Goal: Transaction & Acquisition: Book appointment/travel/reservation

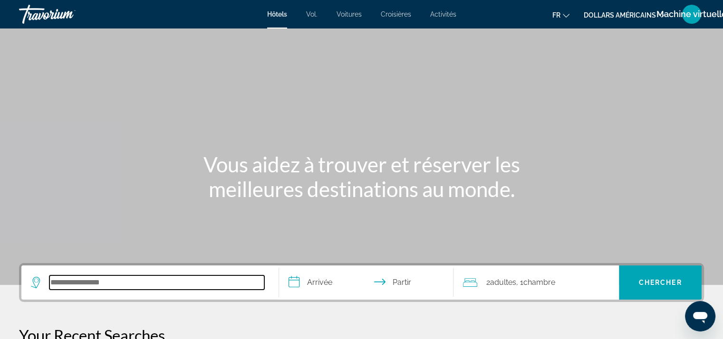
click at [133, 276] on input "Rechercher une destination hôtelière" at bounding box center [156, 283] width 215 height 14
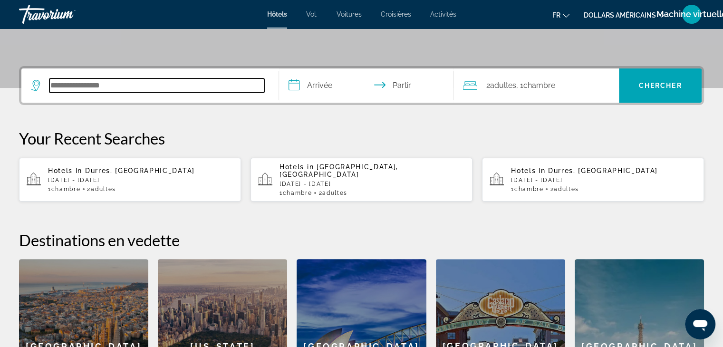
scroll to position [232, 0]
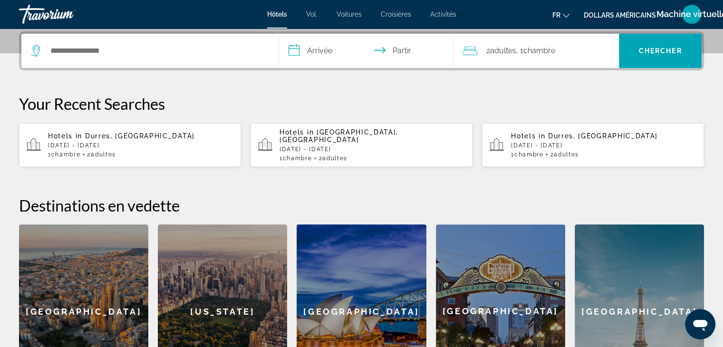
click at [527, 151] on span "Chambre" at bounding box center [528, 154] width 29 height 7
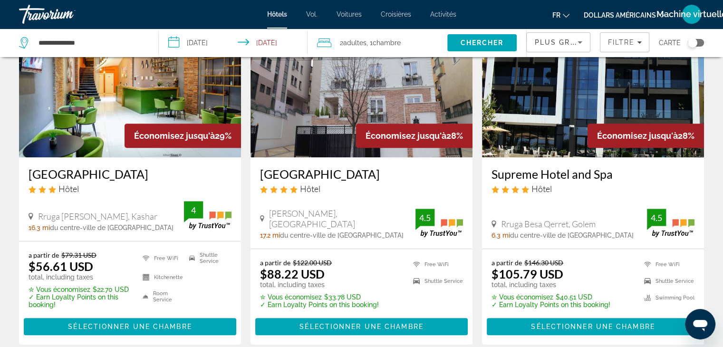
scroll to position [443, 0]
click at [619, 16] on font "dollars américains" at bounding box center [620, 15] width 72 height 8
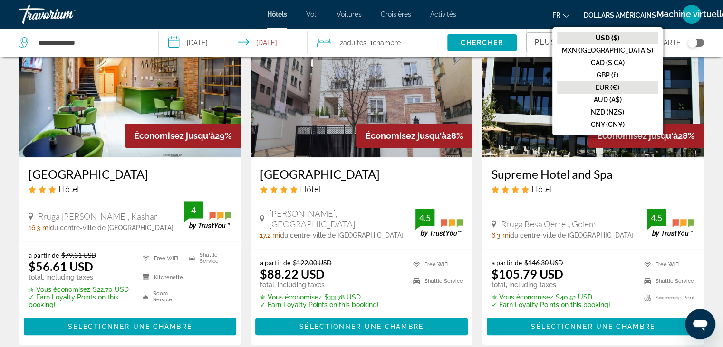
click at [620, 91] on button "EUR (€)" at bounding box center [607, 87] width 101 height 12
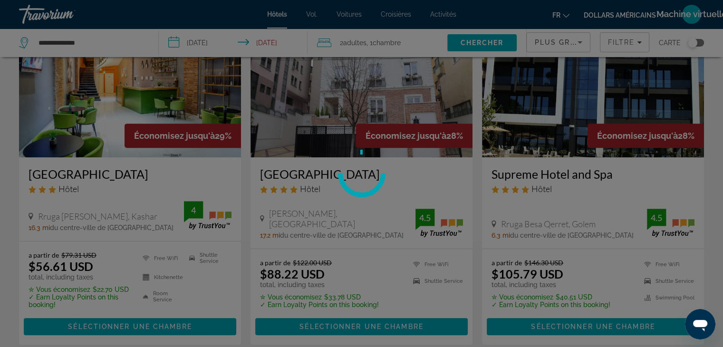
scroll to position [0, 0]
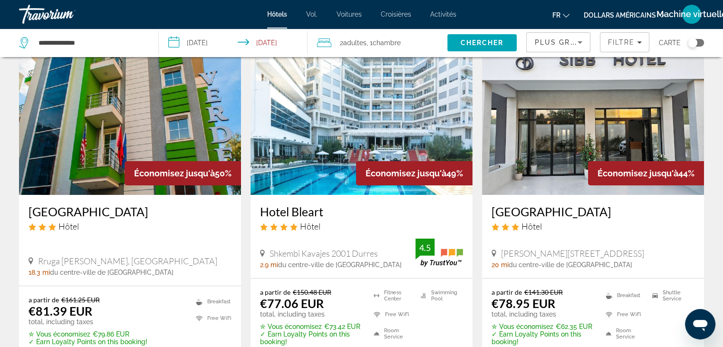
scroll to position [36, 0]
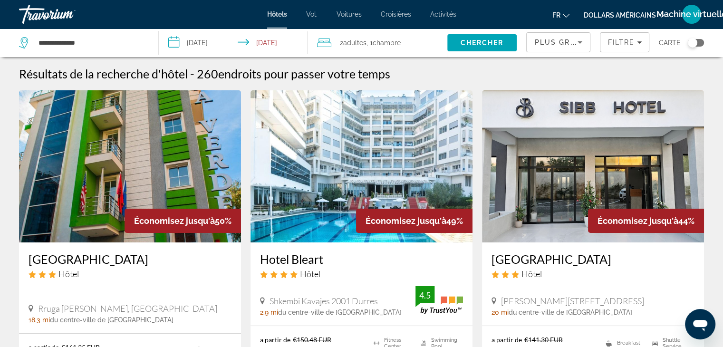
click at [637, 16] on font "dollars américains" at bounding box center [620, 15] width 72 height 8
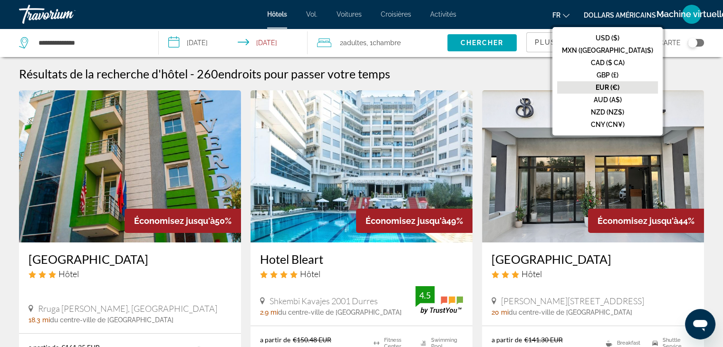
click at [619, 87] on font "EUR (€)" at bounding box center [608, 88] width 24 height 8
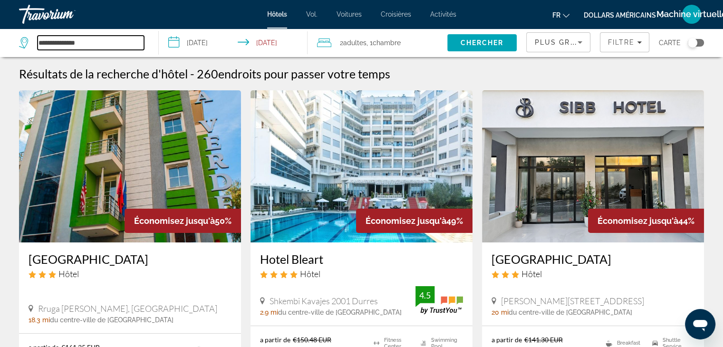
click at [107, 41] on input "**********" at bounding box center [91, 43] width 106 height 14
click at [207, 45] on input "**********" at bounding box center [235, 44] width 153 height 31
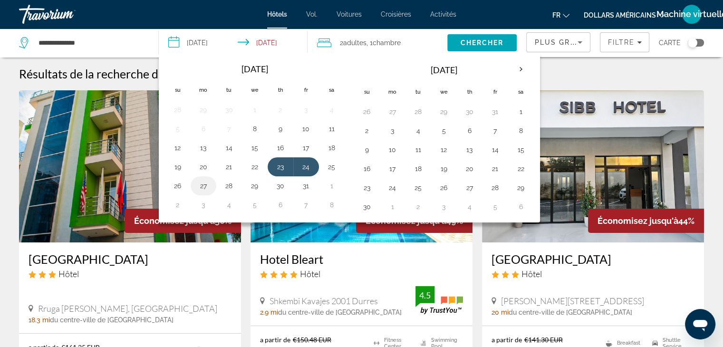
click at [200, 188] on button "27" at bounding box center [203, 185] width 15 height 13
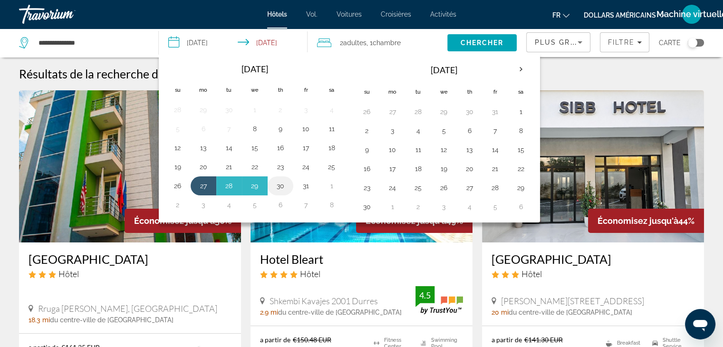
click at [279, 183] on button "30" at bounding box center [280, 185] width 15 height 13
type input "**********"
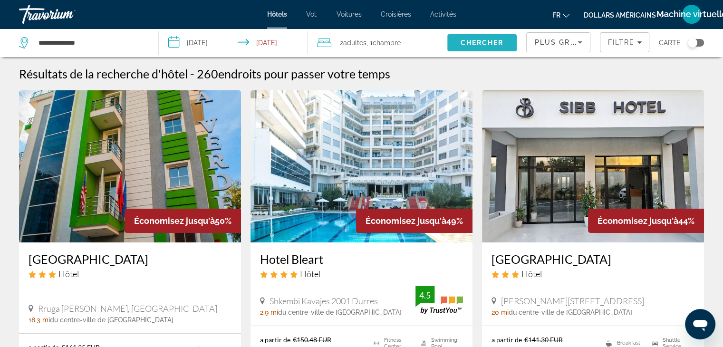
click at [468, 40] on span "Chercher" at bounding box center [482, 43] width 43 height 8
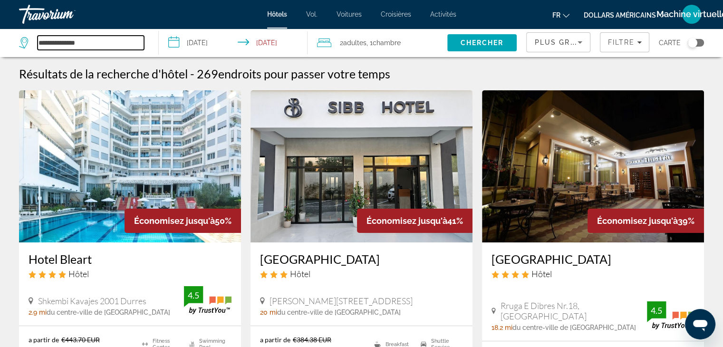
click at [64, 42] on input "**********" at bounding box center [91, 43] width 106 height 14
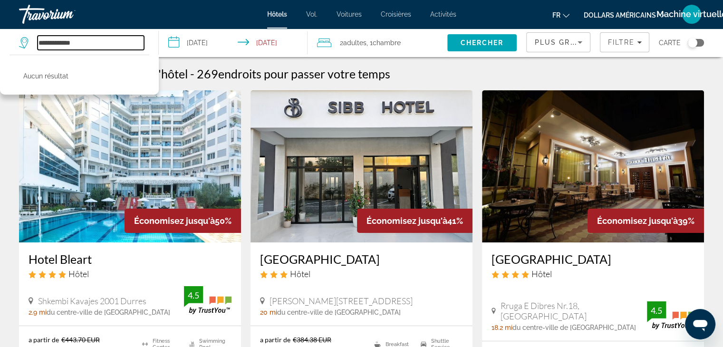
click at [90, 44] on input "**********" at bounding box center [91, 43] width 106 height 14
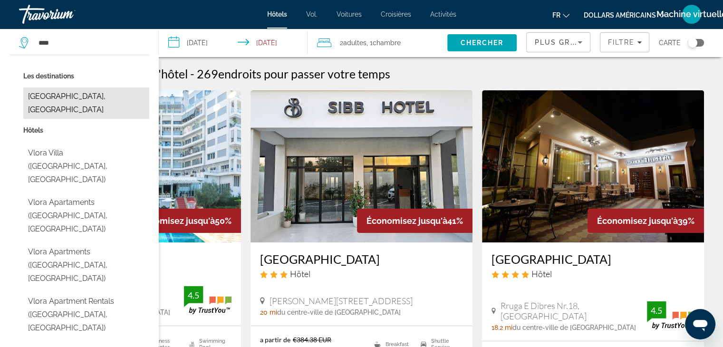
click at [60, 90] on button "[GEOGRAPHIC_DATA], [GEOGRAPHIC_DATA]" at bounding box center [86, 102] width 126 height 31
type input "**********"
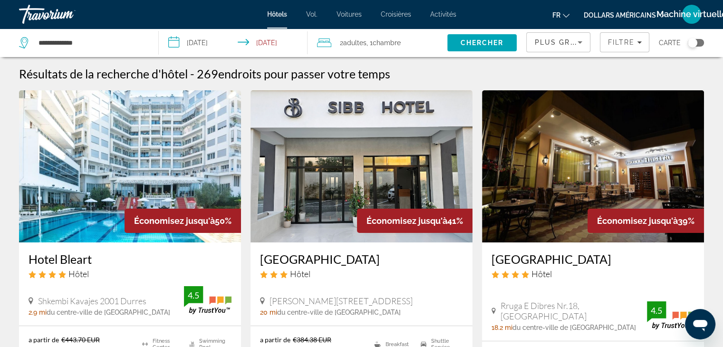
click at [207, 41] on input "**********" at bounding box center [235, 44] width 153 height 31
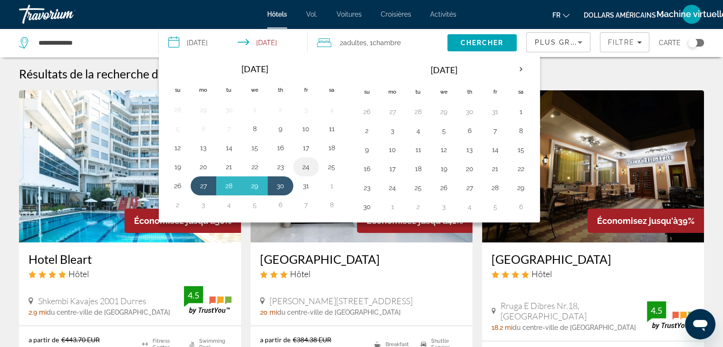
click at [303, 166] on button "24" at bounding box center [305, 166] width 15 height 13
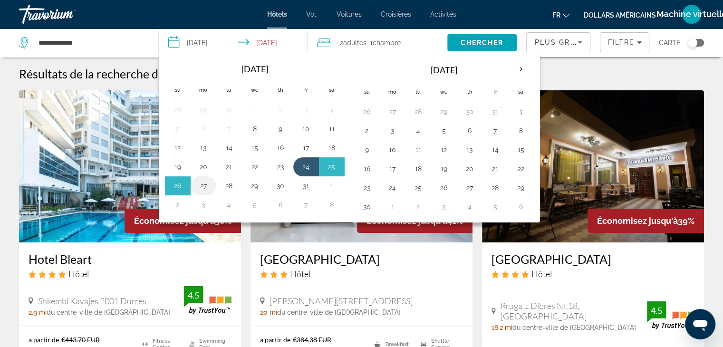
click at [202, 187] on button "27" at bounding box center [203, 185] width 15 height 13
type input "**********"
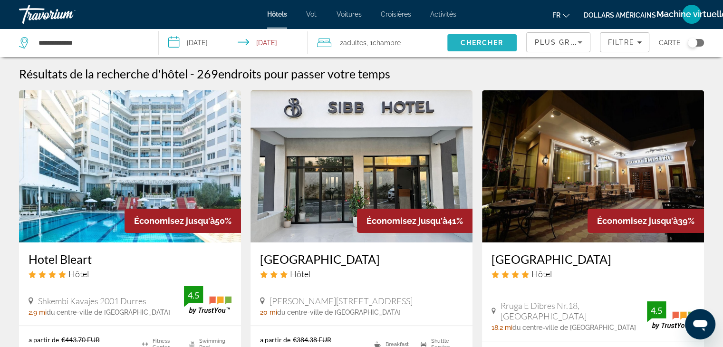
click at [479, 41] on span "Chercher" at bounding box center [482, 43] width 43 height 8
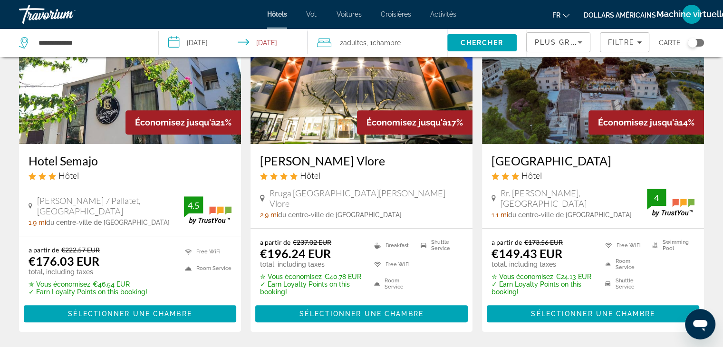
scroll to position [476, 0]
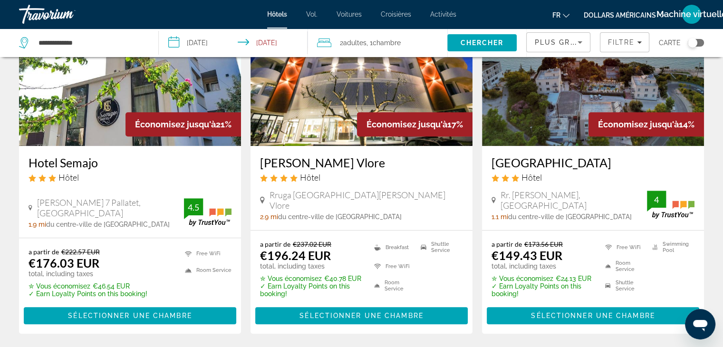
click at [336, 92] on img "Contenu principal" at bounding box center [361, 70] width 222 height 152
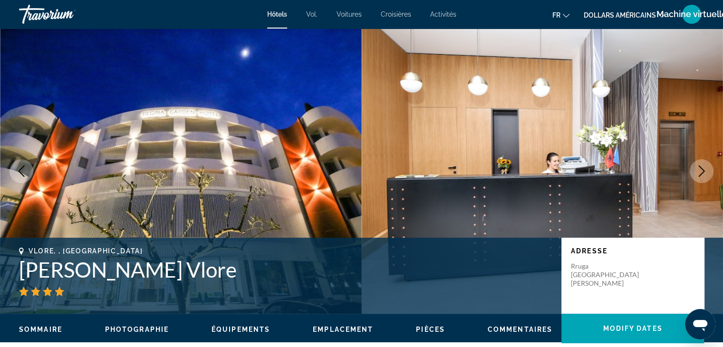
click at [697, 170] on icon "Next image" at bounding box center [701, 170] width 11 height 11
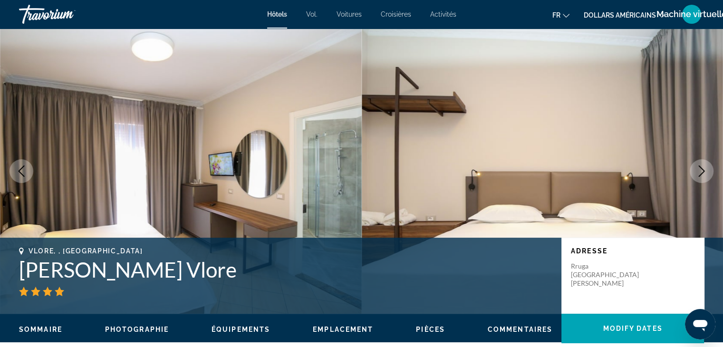
click at [697, 170] on icon "Next image" at bounding box center [701, 170] width 11 height 11
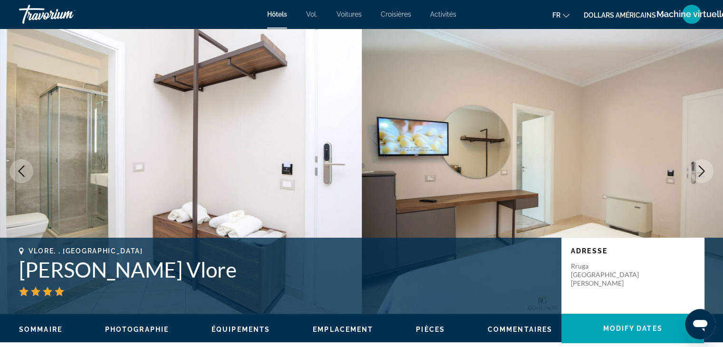
click at [697, 170] on icon "Next image" at bounding box center [701, 170] width 11 height 11
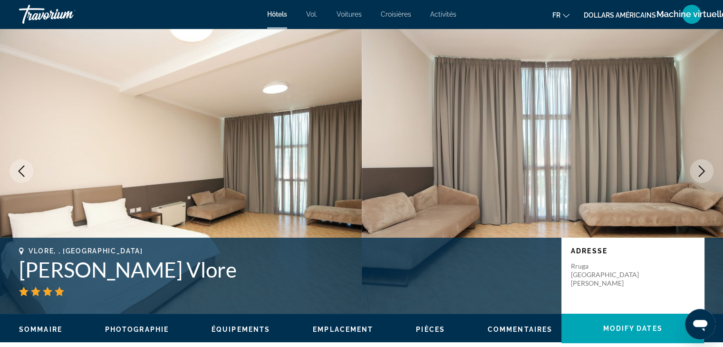
click at [697, 170] on icon "Next image" at bounding box center [701, 170] width 11 height 11
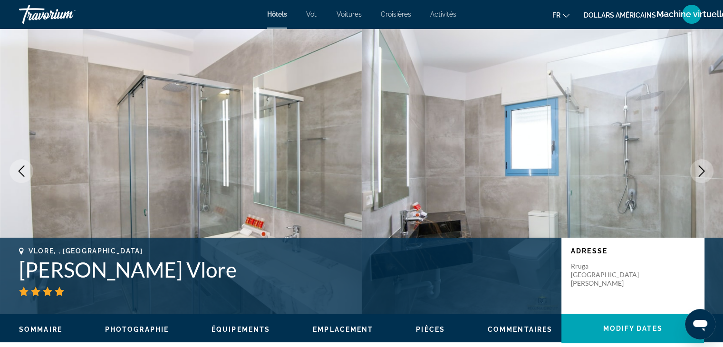
click at [697, 170] on icon "Next image" at bounding box center [701, 170] width 11 height 11
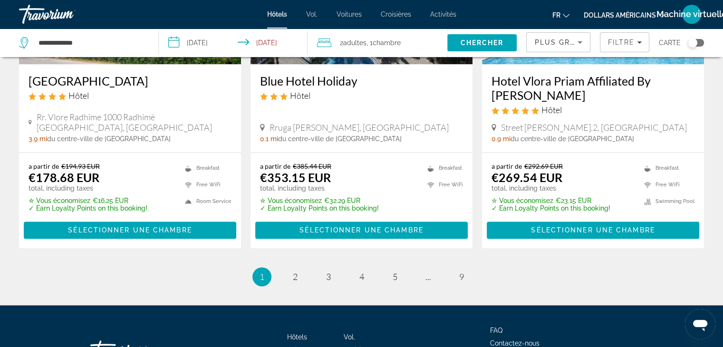
scroll to position [1269, 0]
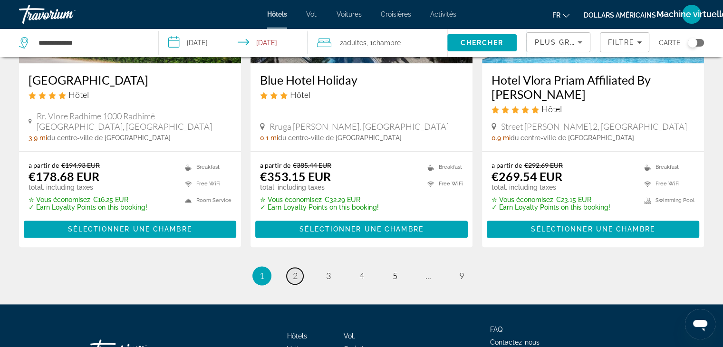
click at [295, 268] on link "page 2" at bounding box center [295, 276] width 17 height 17
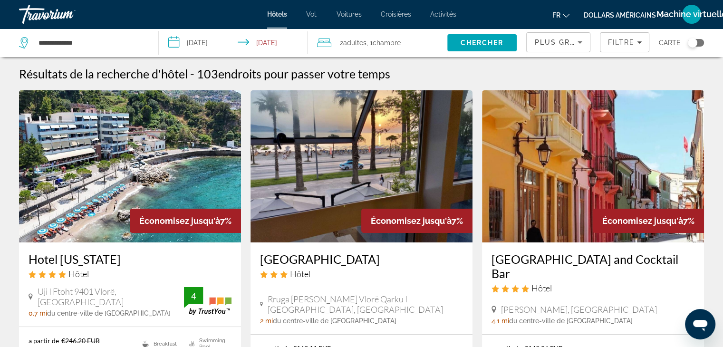
click at [315, 173] on img "Contenu principal" at bounding box center [361, 166] width 222 height 152
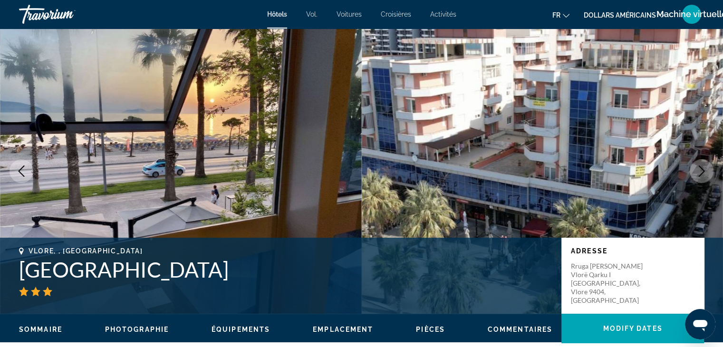
click at [702, 169] on icon "Next image" at bounding box center [702, 170] width 6 height 11
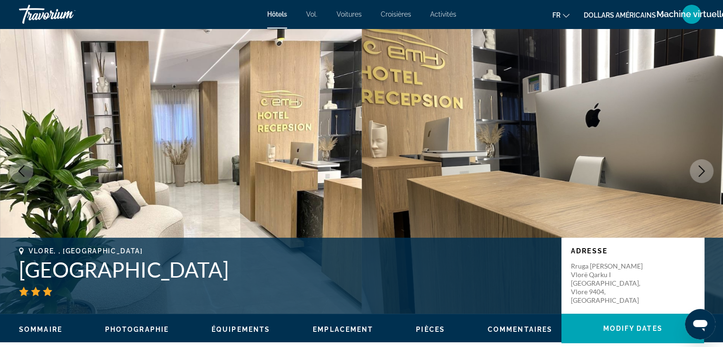
click at [702, 169] on icon "Next image" at bounding box center [702, 170] width 6 height 11
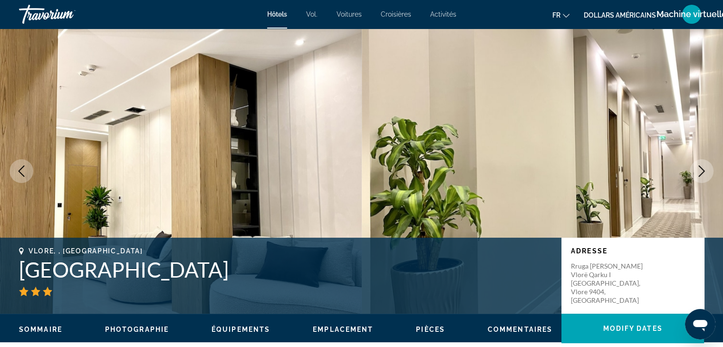
click at [702, 169] on icon "Next image" at bounding box center [702, 170] width 6 height 11
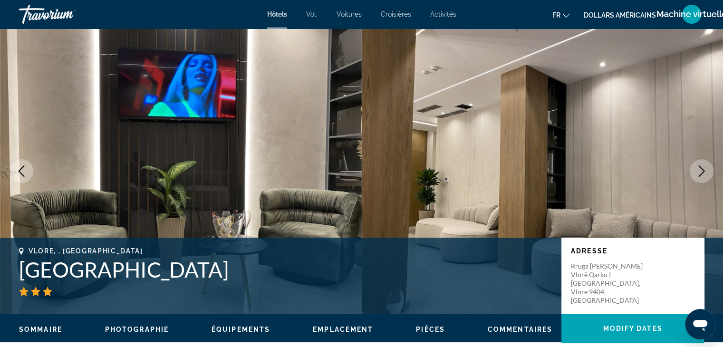
click at [702, 169] on icon "Next image" at bounding box center [702, 170] width 6 height 11
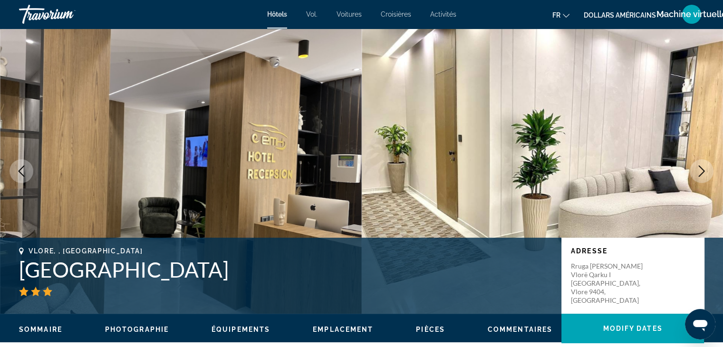
click at [702, 169] on icon "Next image" at bounding box center [702, 170] width 6 height 11
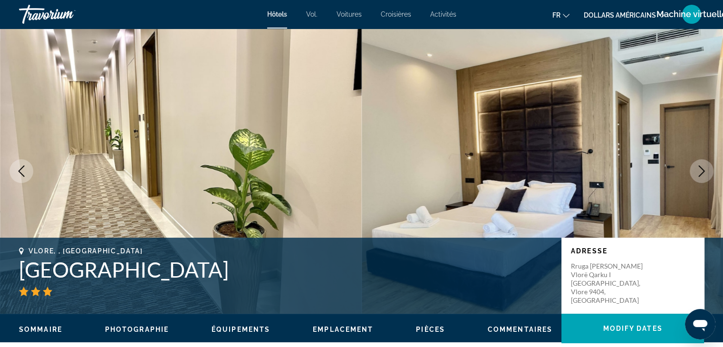
click at [702, 169] on icon "Next image" at bounding box center [702, 170] width 6 height 11
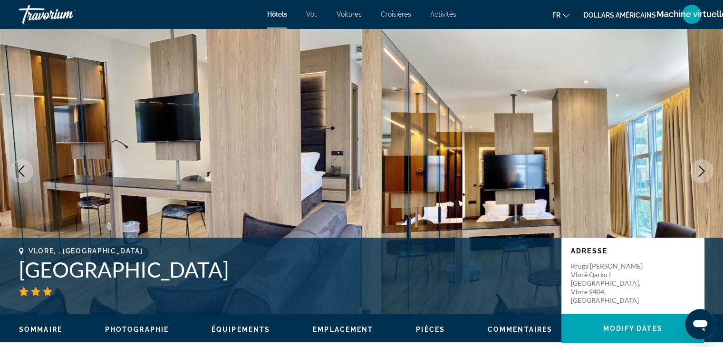
click at [702, 169] on icon "Next image" at bounding box center [702, 170] width 6 height 11
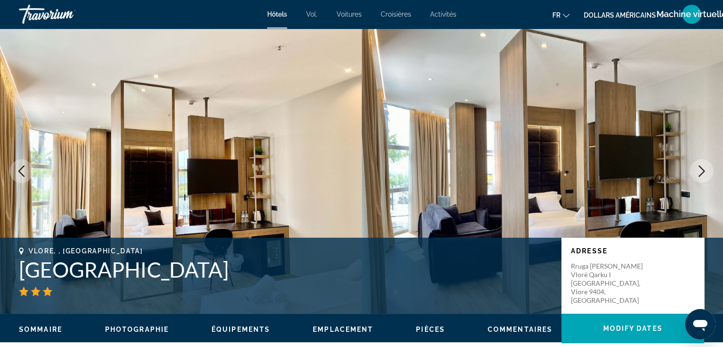
click at [702, 169] on icon "Next image" at bounding box center [702, 170] width 6 height 11
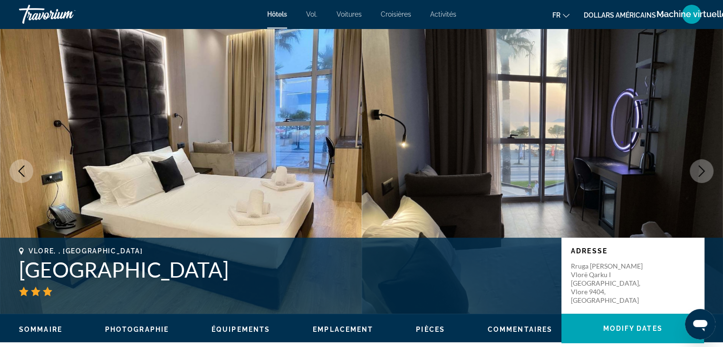
click at [702, 169] on icon "Next image" at bounding box center [702, 170] width 6 height 11
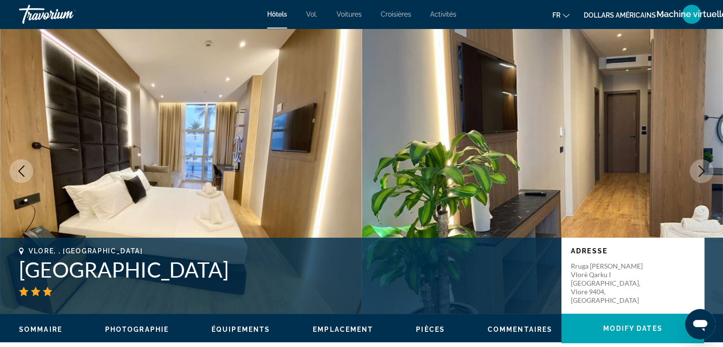
click at [702, 169] on icon "Next image" at bounding box center [702, 170] width 6 height 11
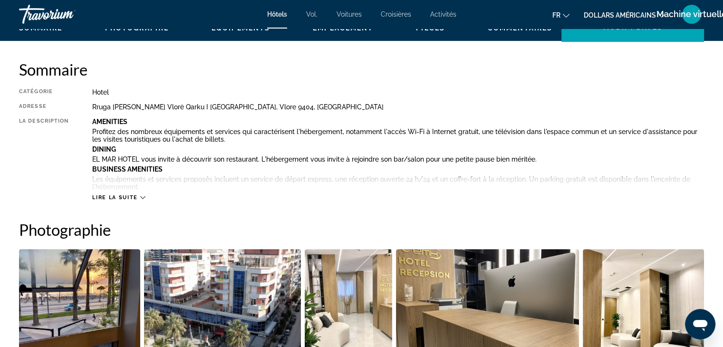
scroll to position [302, 0]
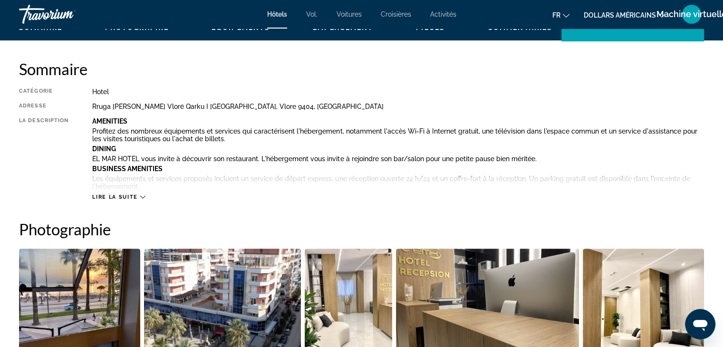
click at [139, 196] on div "Lire la suite" at bounding box center [118, 197] width 53 height 6
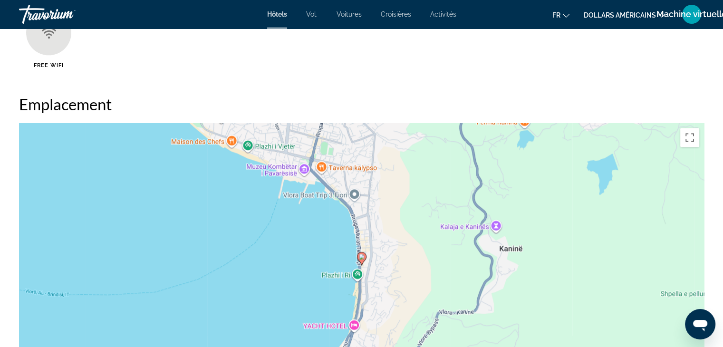
scroll to position [1098, 0]
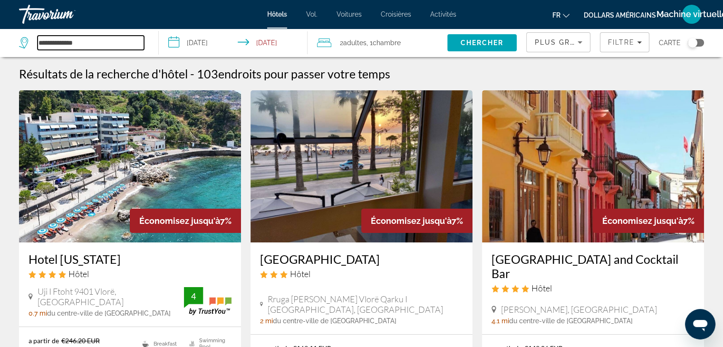
click at [88, 40] on input "**********" at bounding box center [91, 43] width 106 height 14
type input "*"
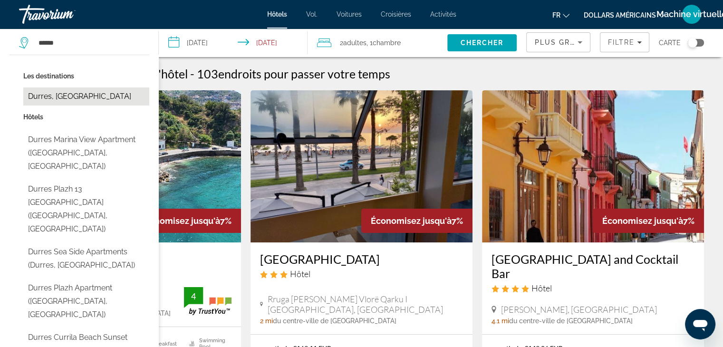
click at [65, 96] on button "Durres, [GEOGRAPHIC_DATA]" at bounding box center [86, 96] width 126 height 18
type input "**********"
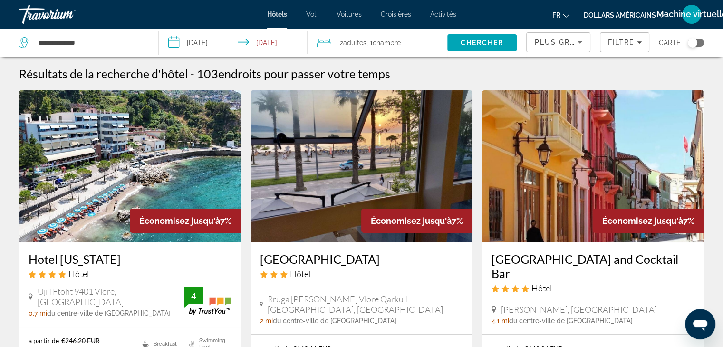
click at [203, 42] on input "**********" at bounding box center [235, 44] width 153 height 31
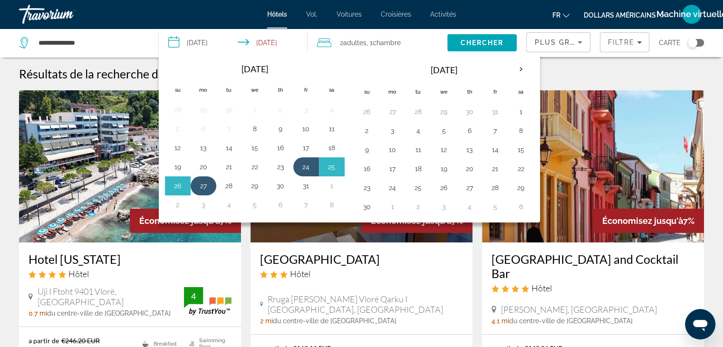
click at [207, 183] on button "27" at bounding box center [203, 185] width 15 height 13
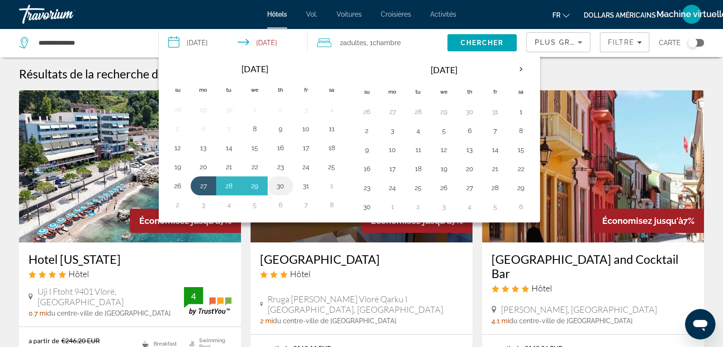
click at [281, 185] on button "30" at bounding box center [280, 185] width 15 height 13
type input "**********"
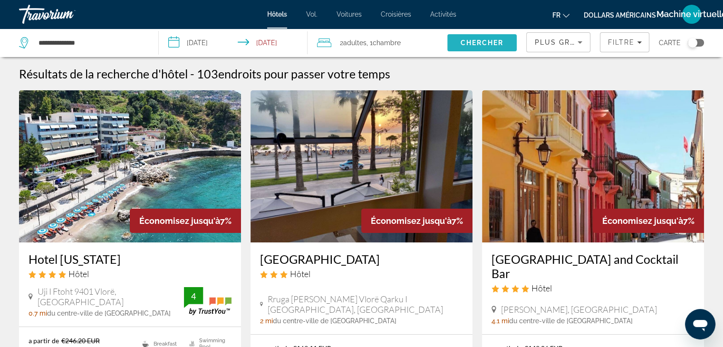
click at [479, 42] on span "Chercher" at bounding box center [482, 43] width 43 height 8
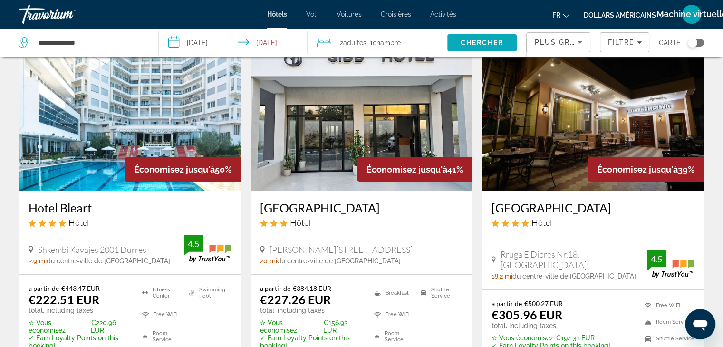
scroll to position [51, 0]
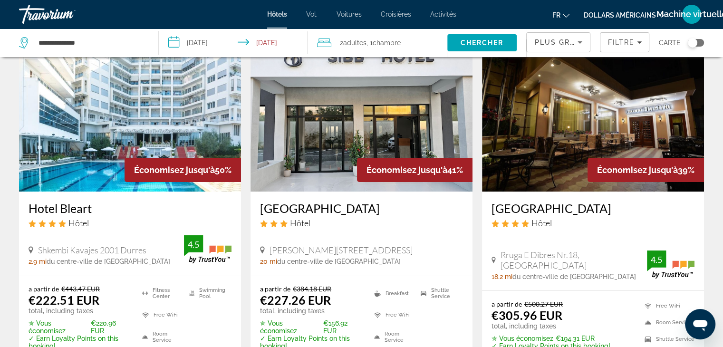
click at [168, 97] on img "Contenu principal" at bounding box center [130, 115] width 222 height 152
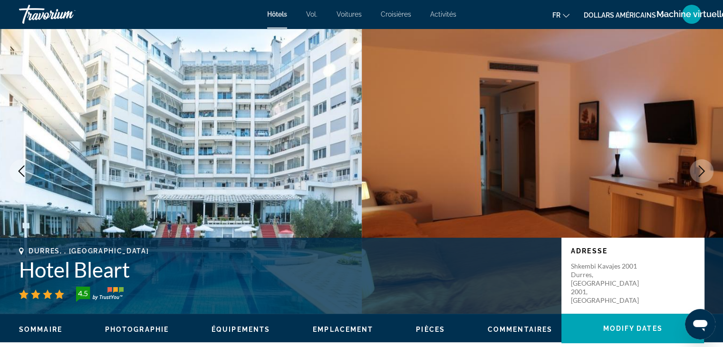
click at [696, 166] on icon "Next image" at bounding box center [701, 170] width 11 height 11
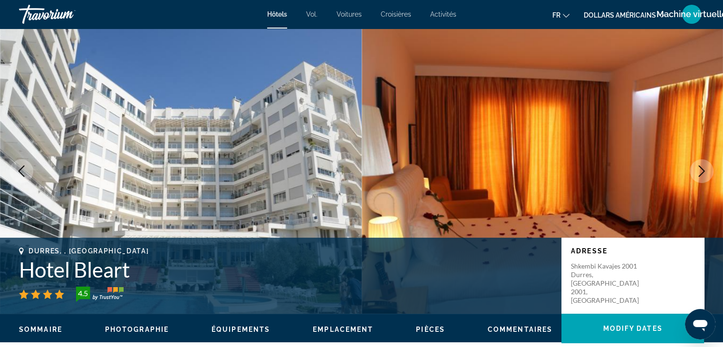
click at [696, 166] on icon "Next image" at bounding box center [701, 170] width 11 height 11
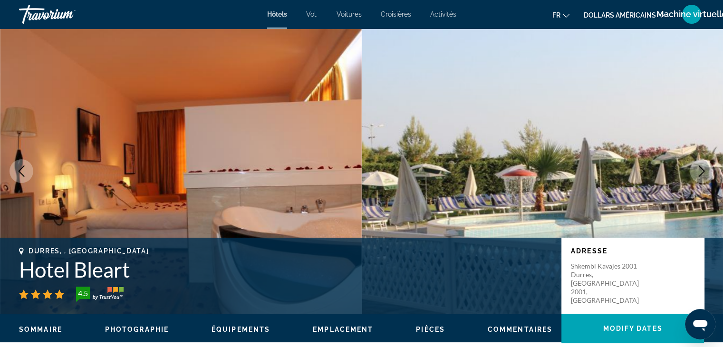
click at [696, 166] on icon "Next image" at bounding box center [701, 170] width 11 height 11
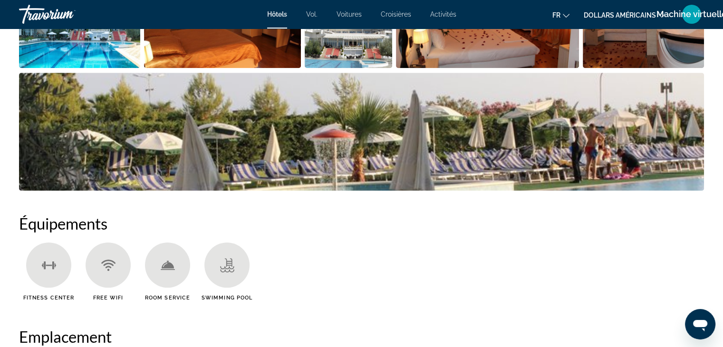
scroll to position [606, 0]
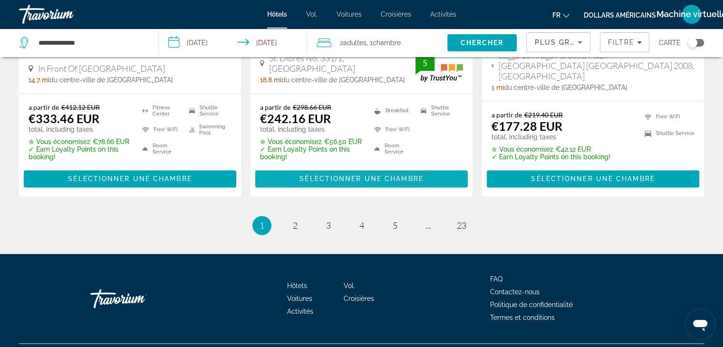
scroll to position [1320, 0]
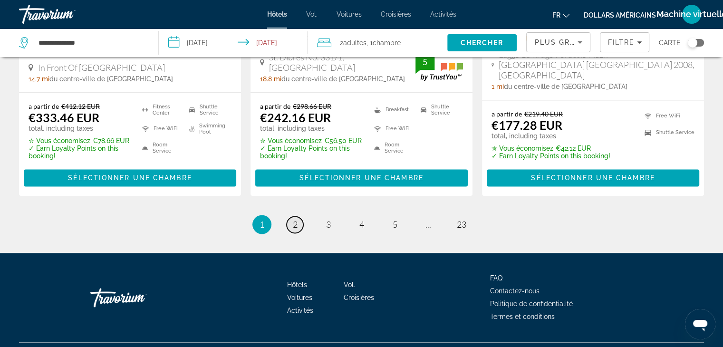
click at [295, 223] on span "2" at bounding box center [295, 224] width 5 height 10
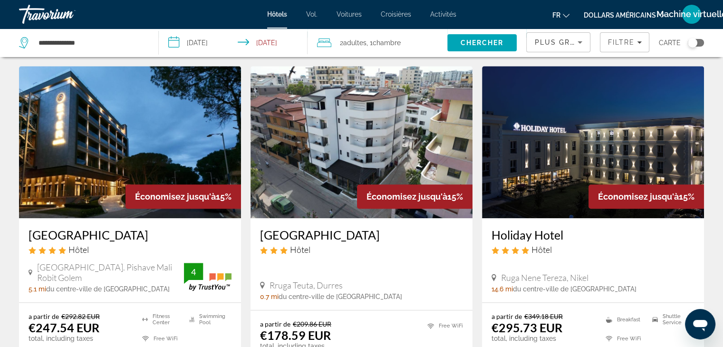
scroll to position [763, 0]
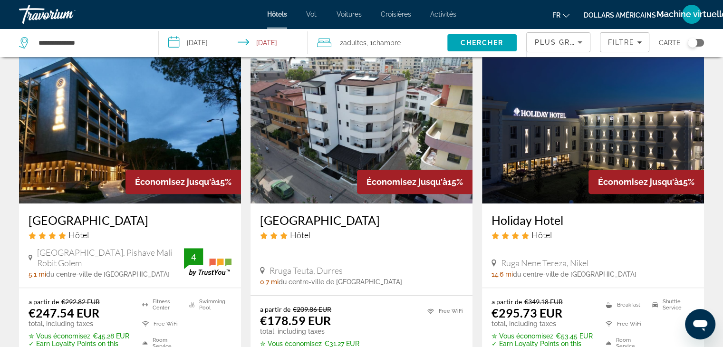
click at [184, 135] on img "Contenu principal" at bounding box center [130, 127] width 222 height 152
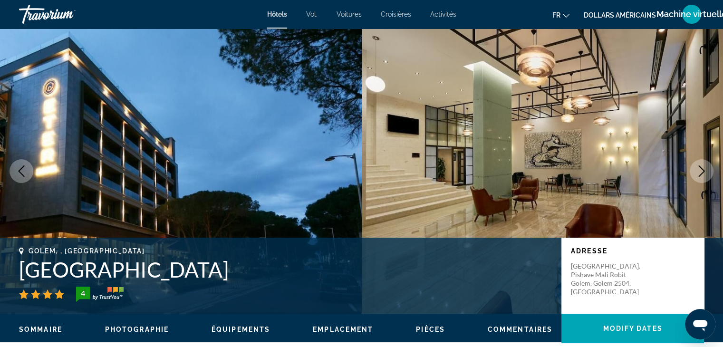
click at [700, 170] on icon "Next image" at bounding box center [701, 170] width 11 height 11
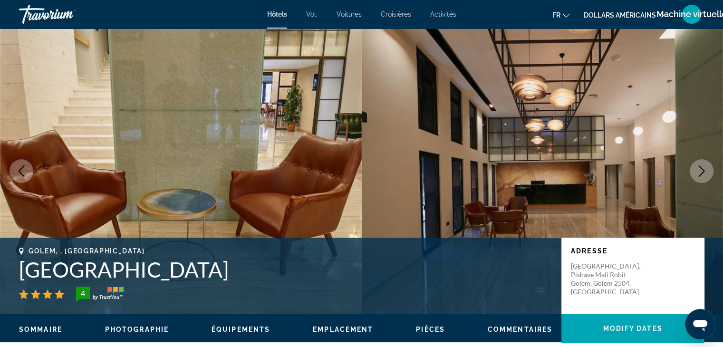
click at [700, 170] on icon "Next image" at bounding box center [701, 170] width 11 height 11
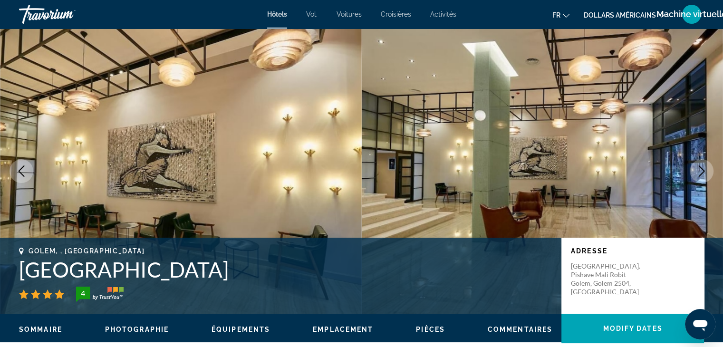
click at [700, 170] on icon "Next image" at bounding box center [701, 170] width 11 height 11
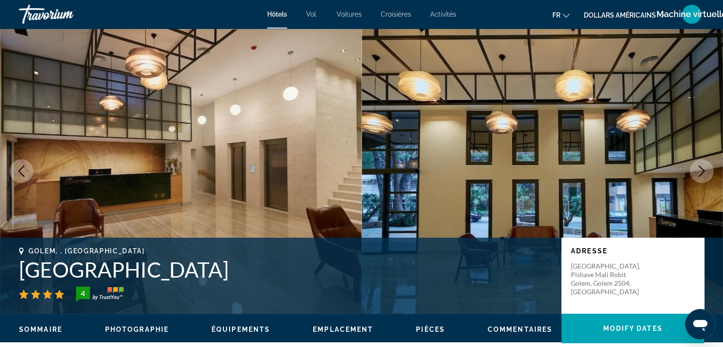
click at [700, 170] on icon "Next image" at bounding box center [701, 170] width 11 height 11
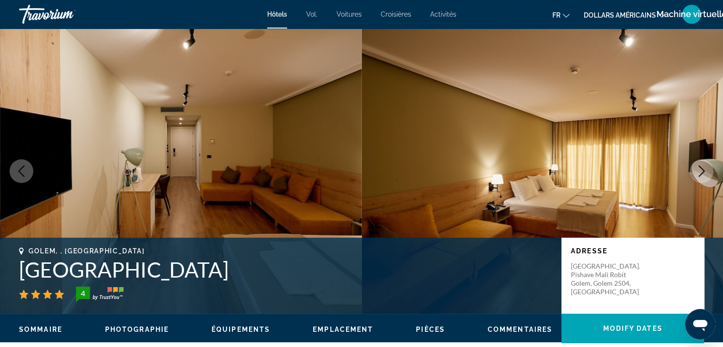
click at [700, 170] on icon "Next image" at bounding box center [701, 170] width 11 height 11
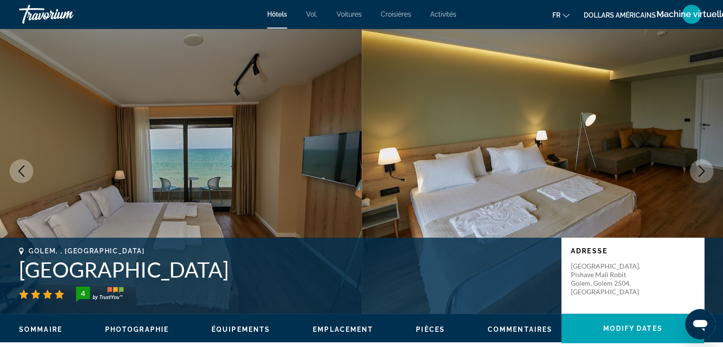
click at [700, 170] on icon "Next image" at bounding box center [701, 170] width 11 height 11
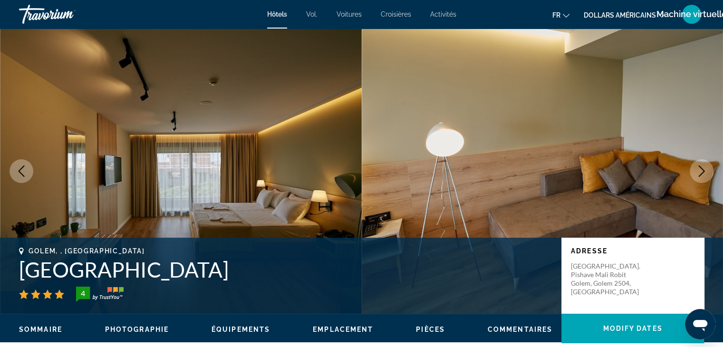
click at [700, 170] on icon "Next image" at bounding box center [701, 170] width 11 height 11
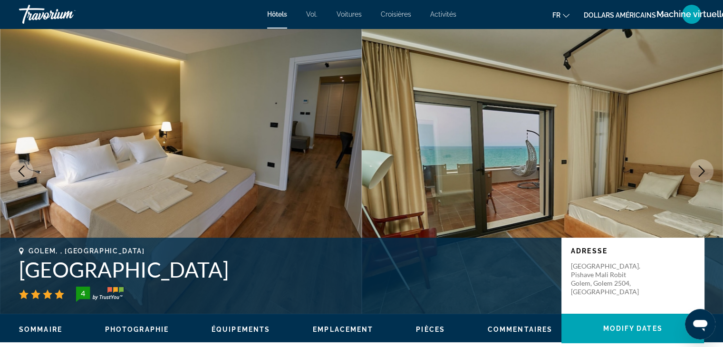
click at [700, 170] on icon "Next image" at bounding box center [701, 170] width 11 height 11
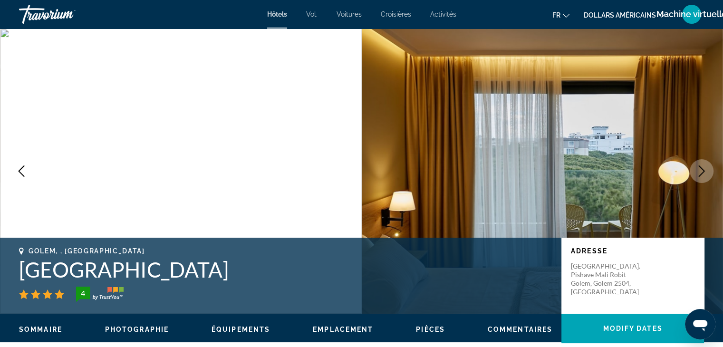
click at [700, 170] on icon "Next image" at bounding box center [701, 170] width 11 height 11
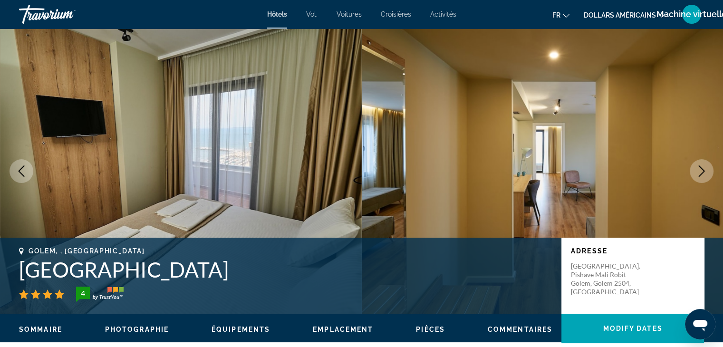
click at [700, 170] on icon "Next image" at bounding box center [701, 170] width 11 height 11
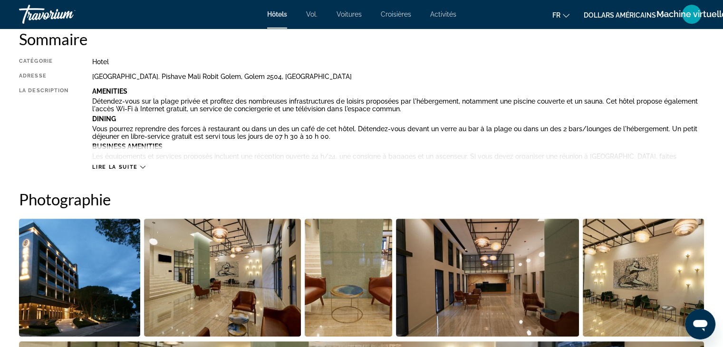
scroll to position [333, 0]
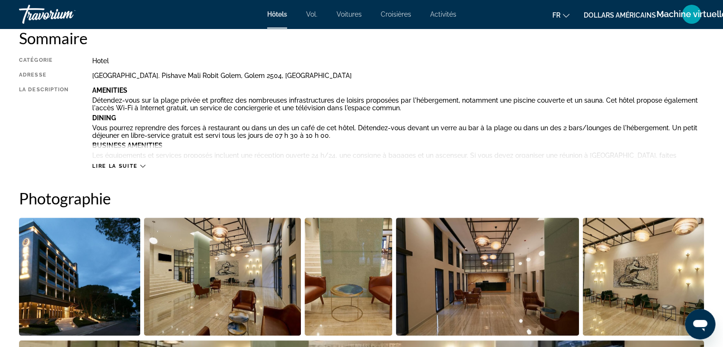
click at [142, 165] on icon "Contenu principal" at bounding box center [142, 165] width 5 height 5
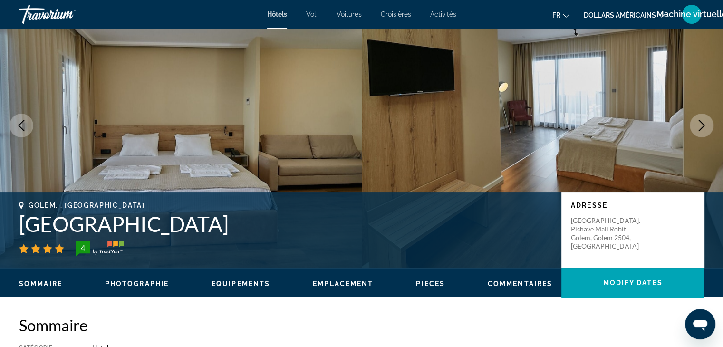
scroll to position [0, 0]
